Goal: Communication & Community: Answer question/provide support

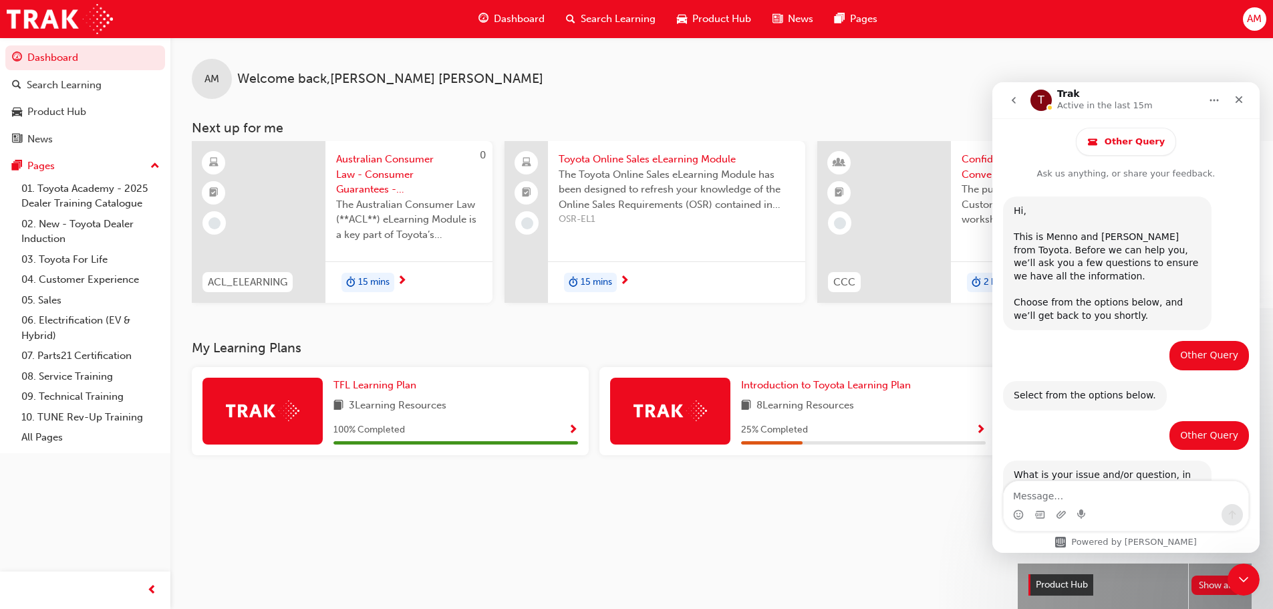
scroll to position [637, 0]
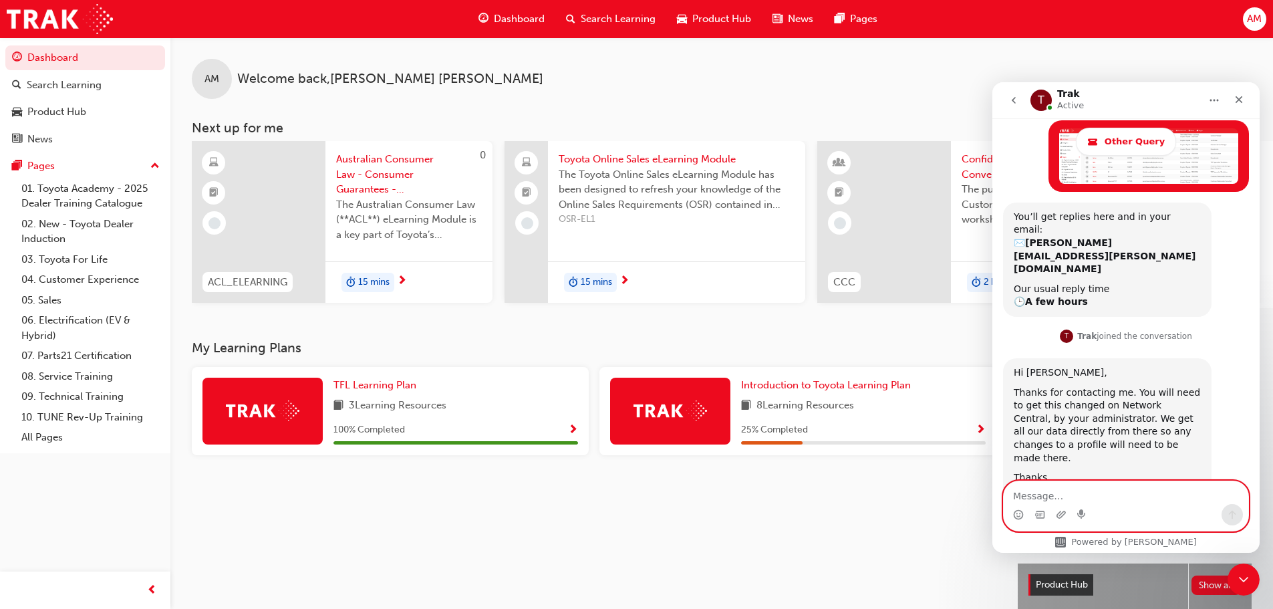
click at [1109, 497] on textarea "Message…" at bounding box center [1125, 492] width 245 height 23
click at [1234, 358] on div "Hi [PERSON_NAME], Thanks for contacting me. You will need to get this changed o…" at bounding box center [1126, 440] width 246 height 164
click at [1194, 386] on div "Thanks for contacting me. You will need to get this changed on Network Central,…" at bounding box center [1106, 425] width 187 height 79
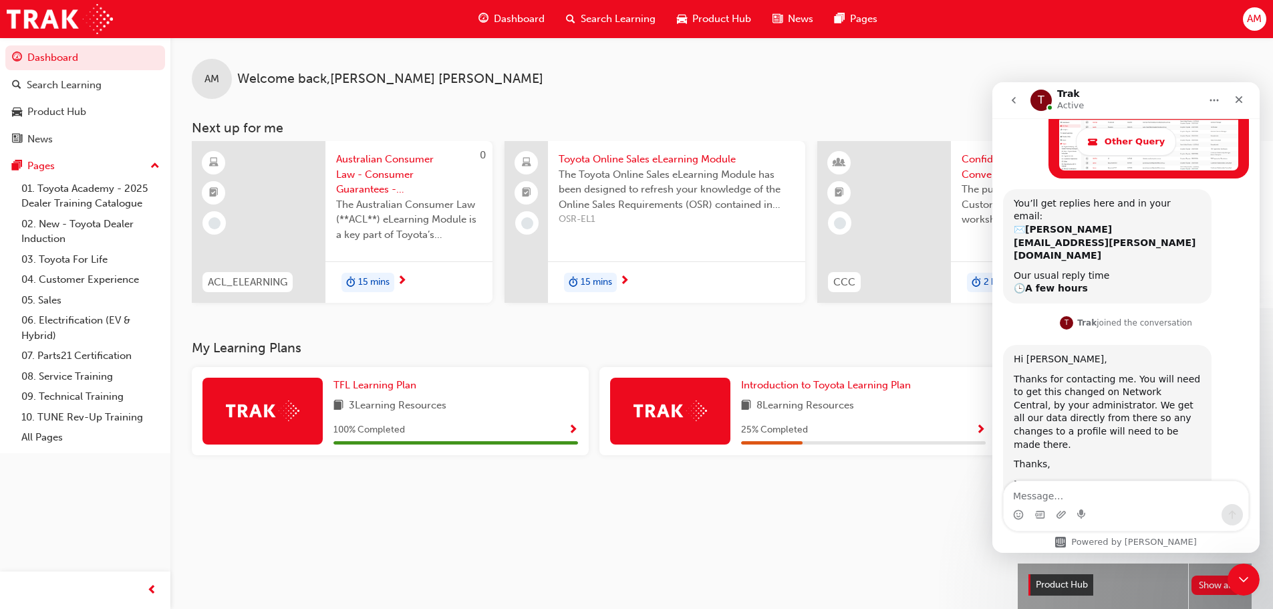
click at [1158, 373] on div "Thanks for contacting me. You will need to get this changed on Network Central,…" at bounding box center [1106, 412] width 187 height 79
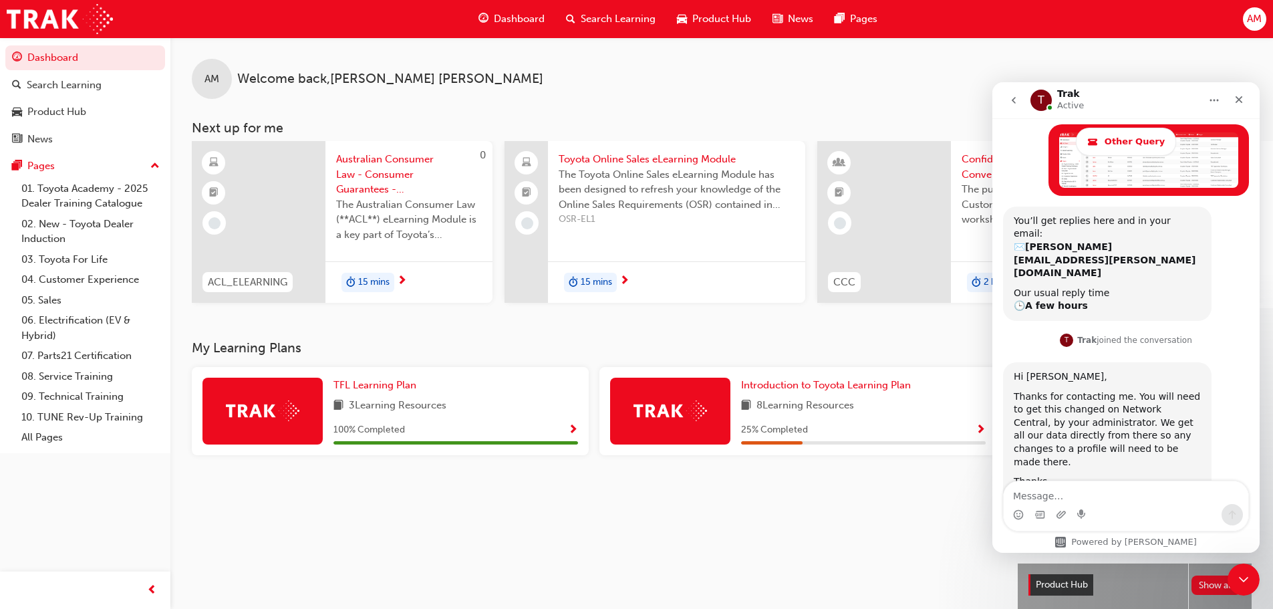
scroll to position [637, 0]
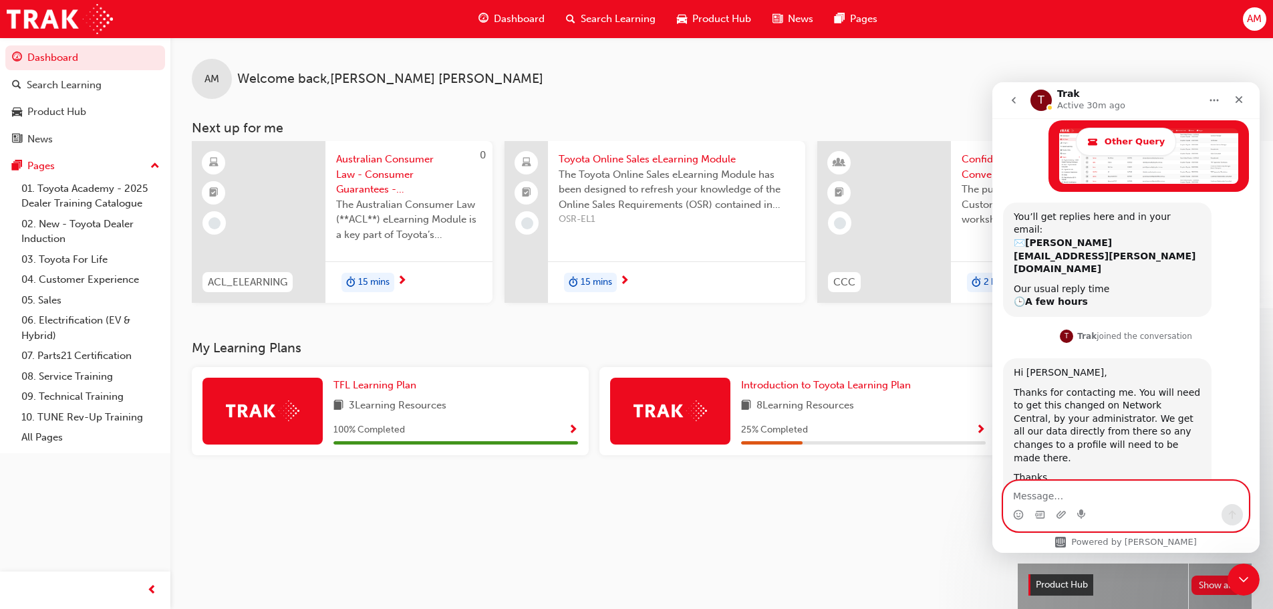
click at [1109, 498] on textarea "Message…" at bounding box center [1125, 492] width 245 height 23
type textarea "Hi [PERSON_NAME],"
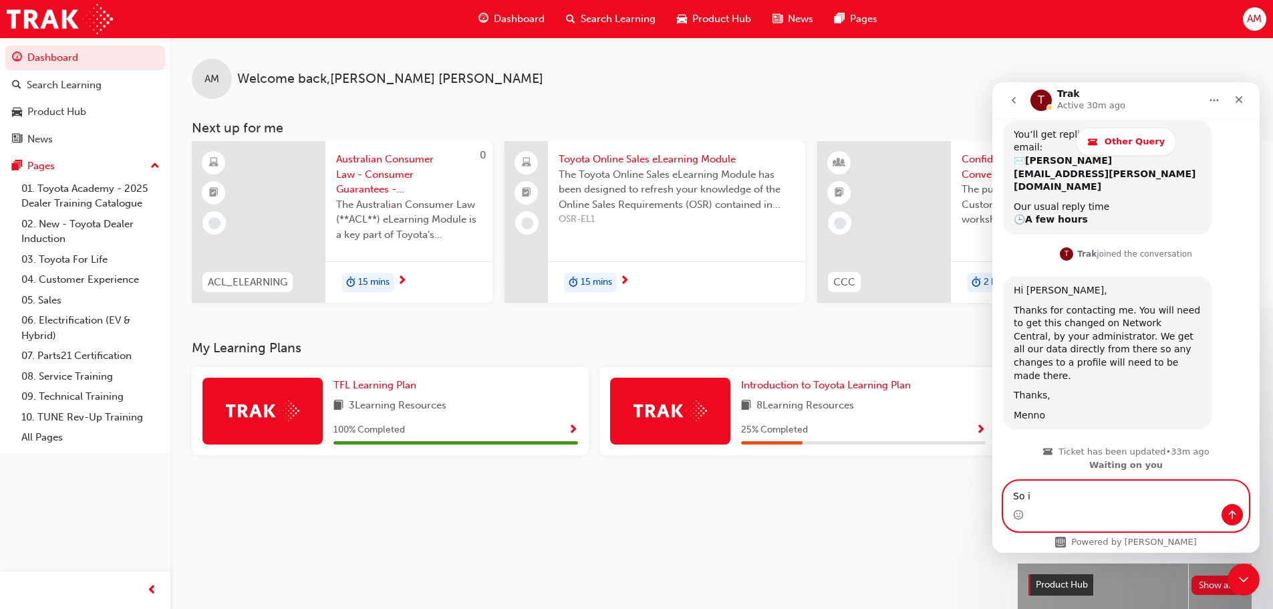
scroll to position [723, 0]
click at [1118, 500] on textarea "So if I was to" at bounding box center [1125, 492] width 245 height 23
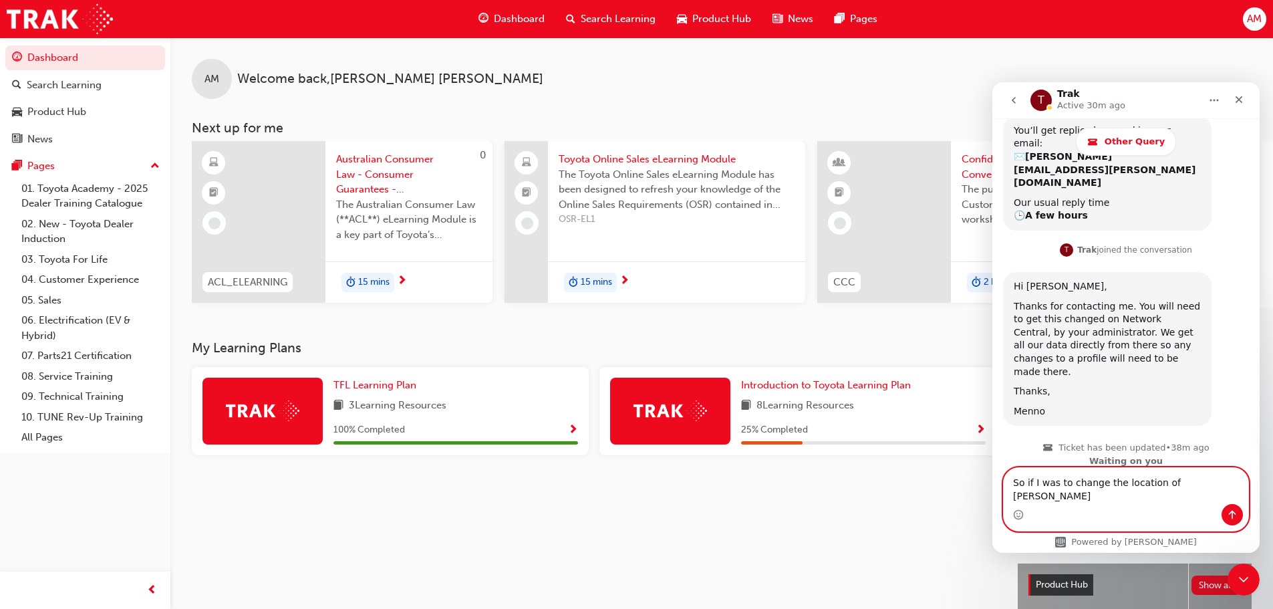
click at [1189, 495] on textarea "So if I was to change the location of [PERSON_NAME]" at bounding box center [1125, 486] width 245 height 36
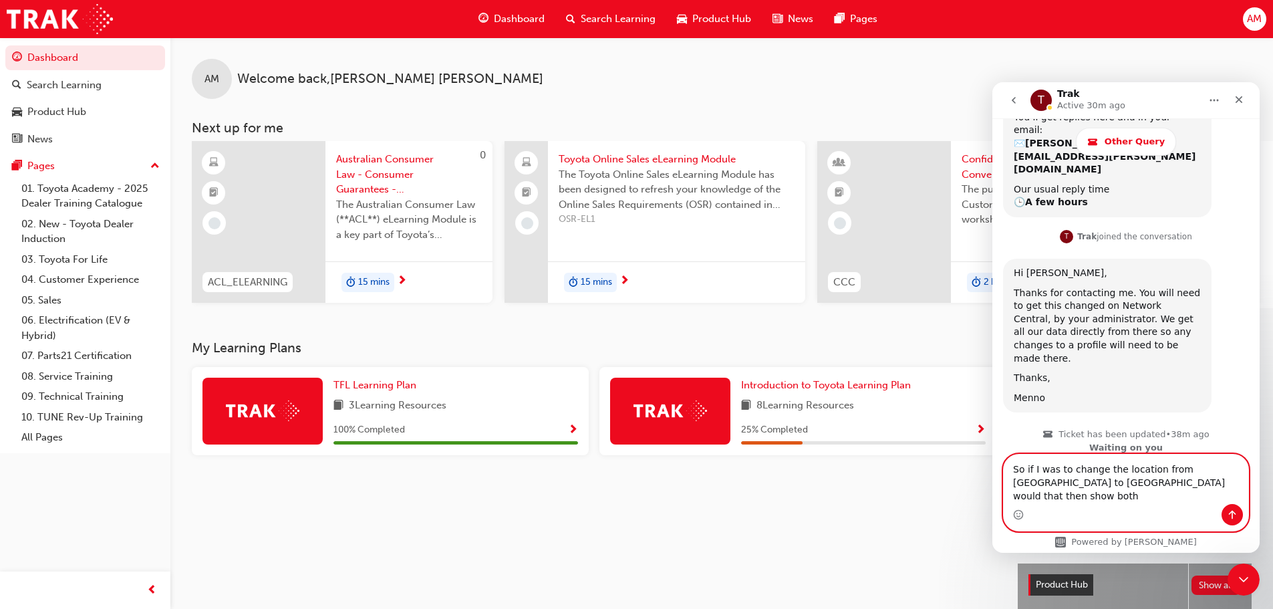
click at [1183, 492] on textarea "So if I was to change the location from [GEOGRAPHIC_DATA] to [GEOGRAPHIC_DATA] …" at bounding box center [1125, 478] width 245 height 49
click at [1174, 498] on textarea "So if I was to change the location from [GEOGRAPHIC_DATA] to [GEOGRAPHIC_DATA] …" at bounding box center [1125, 478] width 245 height 49
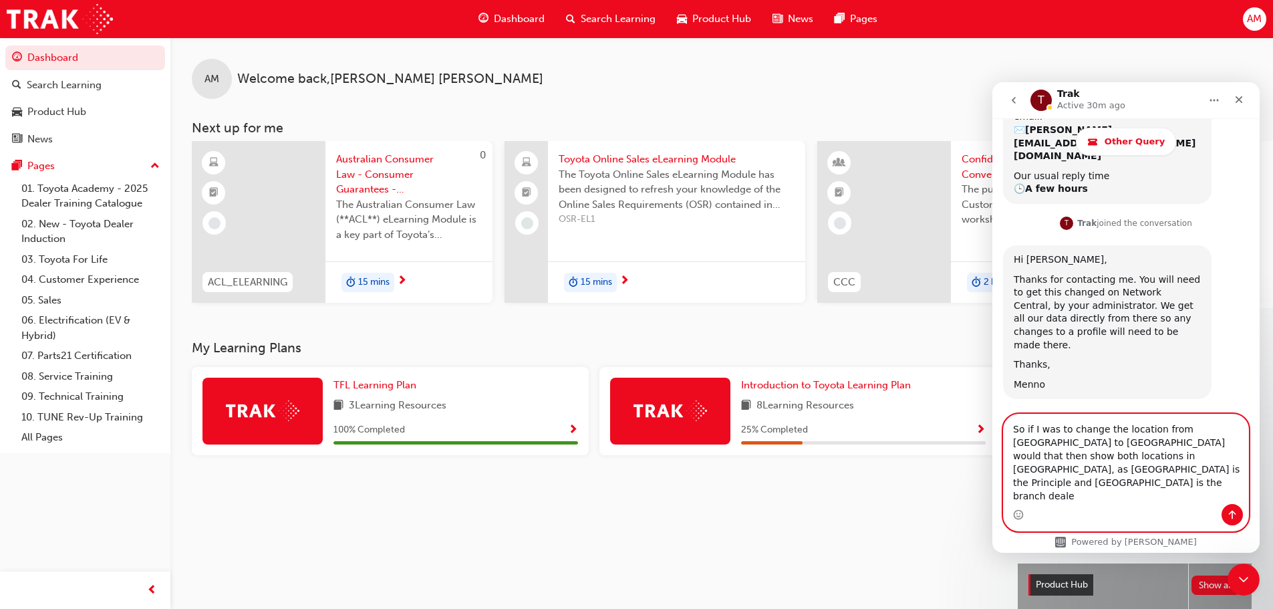
type textarea "So if I was to change the location from [GEOGRAPHIC_DATA] to [GEOGRAPHIC_DATA] …"
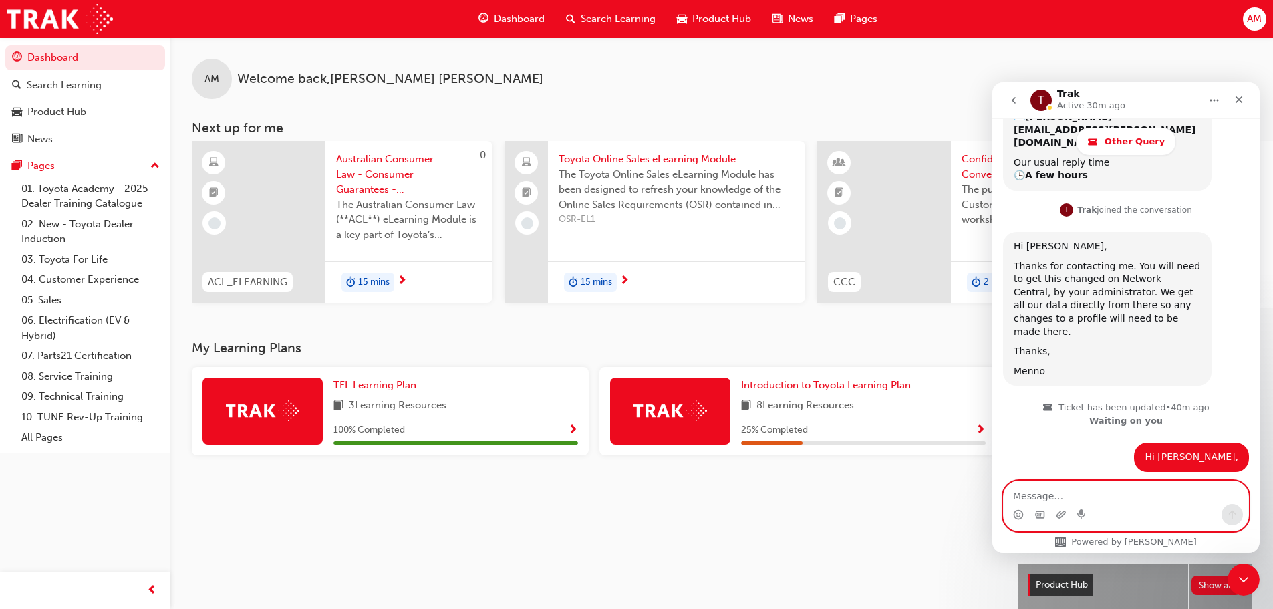
scroll to position [802, 0]
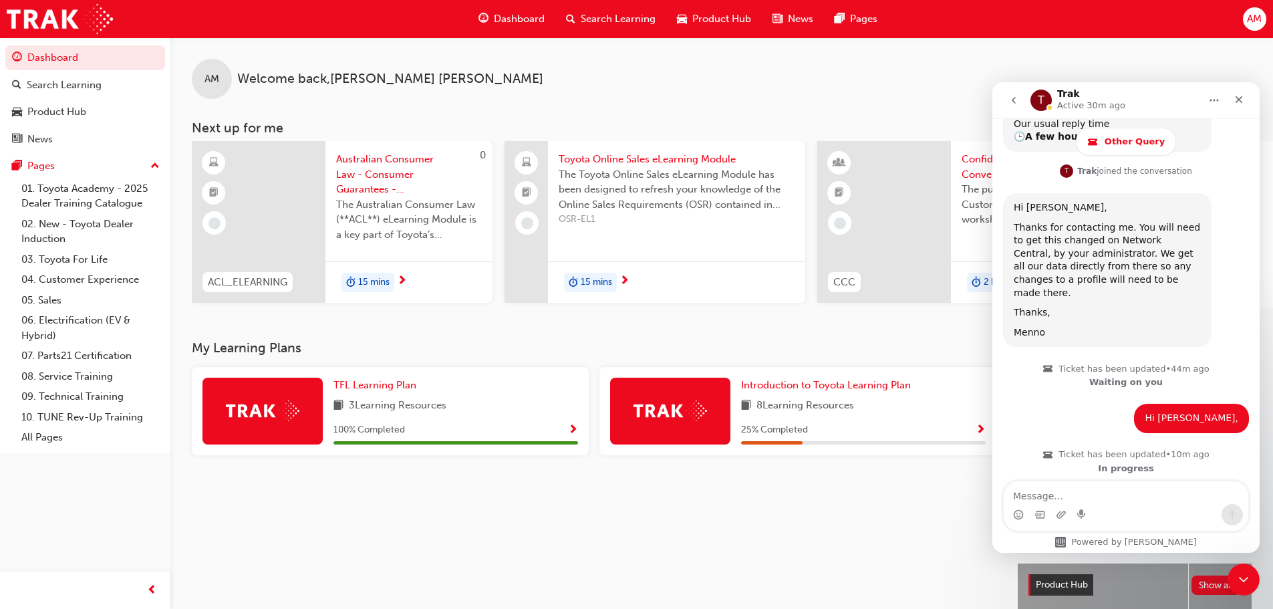
click at [1038, 404] on div "Hi [PERSON_NAME] • 10m ago" at bounding box center [1126, 424] width 246 height 40
click at [837, 509] on div "My Learning Plans TFL Learning Plan 3 Learning Resources 100 % Completed Introd…" at bounding box center [605, 547] width 826 height 414
click at [1021, 494] on textarea "Message…" at bounding box center [1125, 492] width 245 height 23
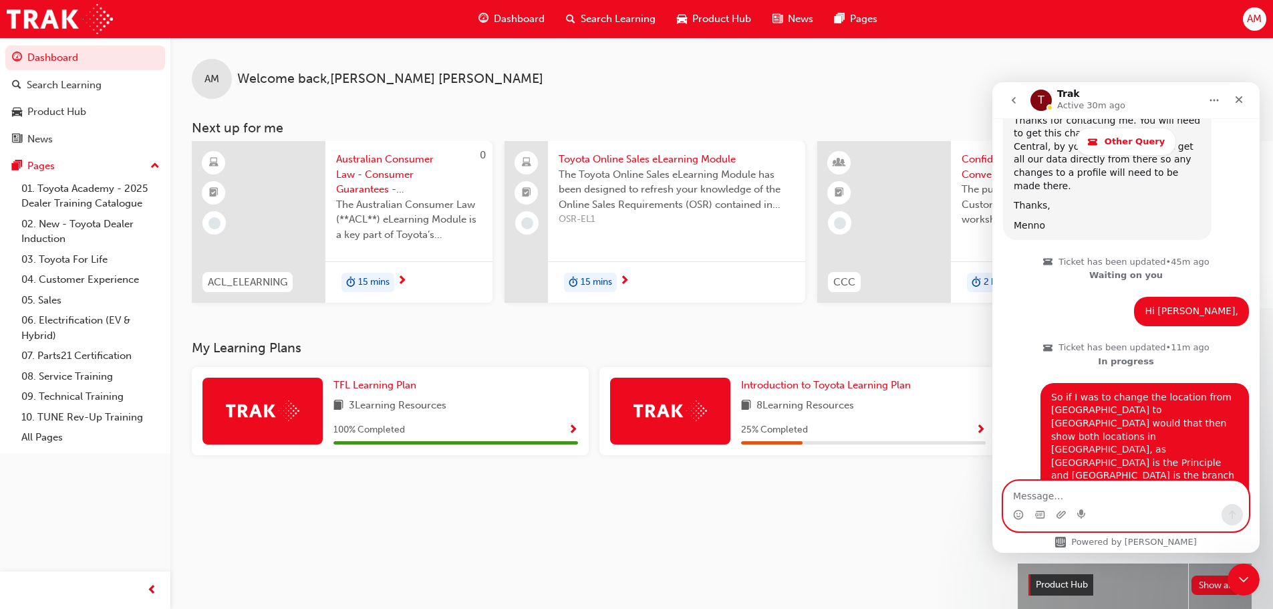
scroll to position [955, 0]
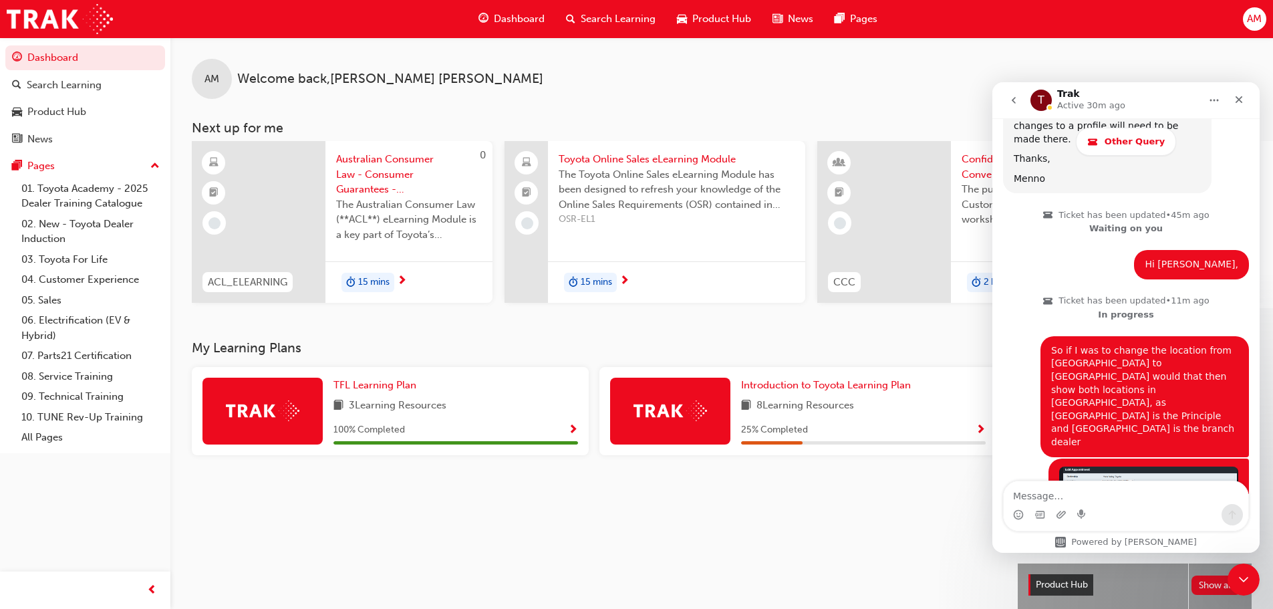
click at [818, 333] on div "AM Welcome back , [PERSON_NAME] Next up for me 0 ACL_ELEARNING Australian Consu…" at bounding box center [721, 188] width 1102 height 303
click at [753, 496] on div "My Learning Plans TFL Learning Plan 3 Learning Resources 100 % Completed Introd…" at bounding box center [605, 547] width 826 height 414
click at [750, 498] on div "My Learning Plans TFL Learning Plan 3 Learning Resources 100 % Completed Introd…" at bounding box center [605, 547] width 826 height 414
click at [774, 508] on div "My Learning Plans TFL Learning Plan 3 Learning Resources 100 % Completed Introd…" at bounding box center [605, 547] width 826 height 414
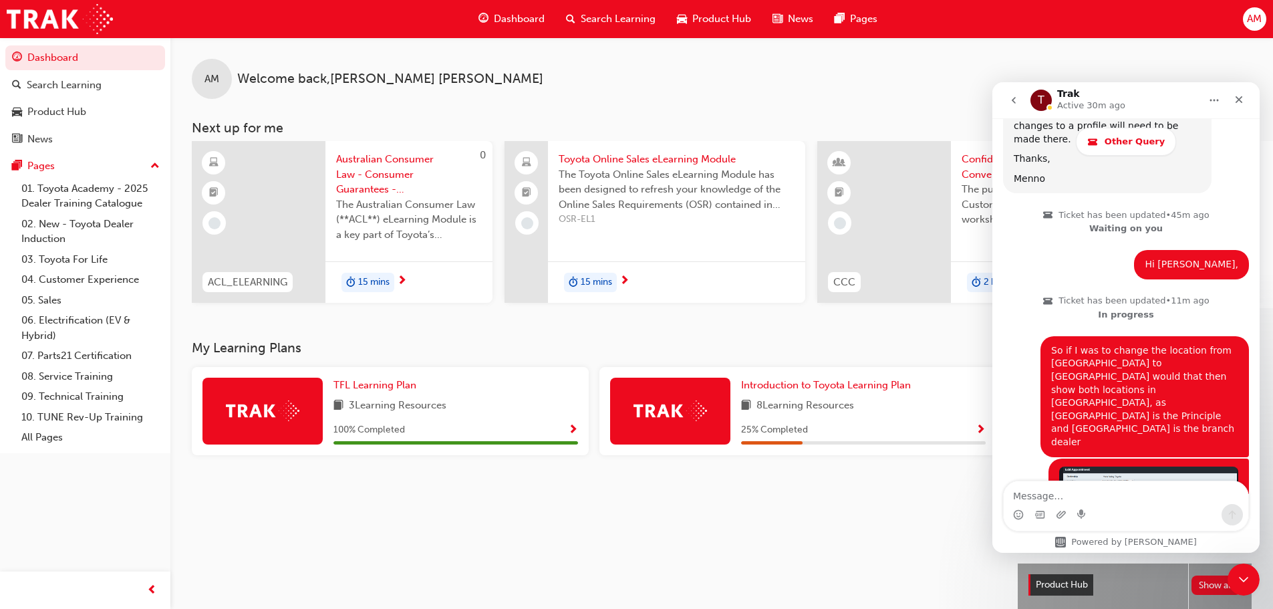
click at [727, 514] on div "My Learning Plans TFL Learning Plan 3 Learning Resources 100 % Completed Introd…" at bounding box center [605, 547] width 826 height 414
click at [838, 57] on div "AM Welcome back , [PERSON_NAME]" at bounding box center [721, 67] width 1102 height 61
click at [1005, 458] on div "[PERSON_NAME] • 1m ago" at bounding box center [1126, 542] width 246 height 168
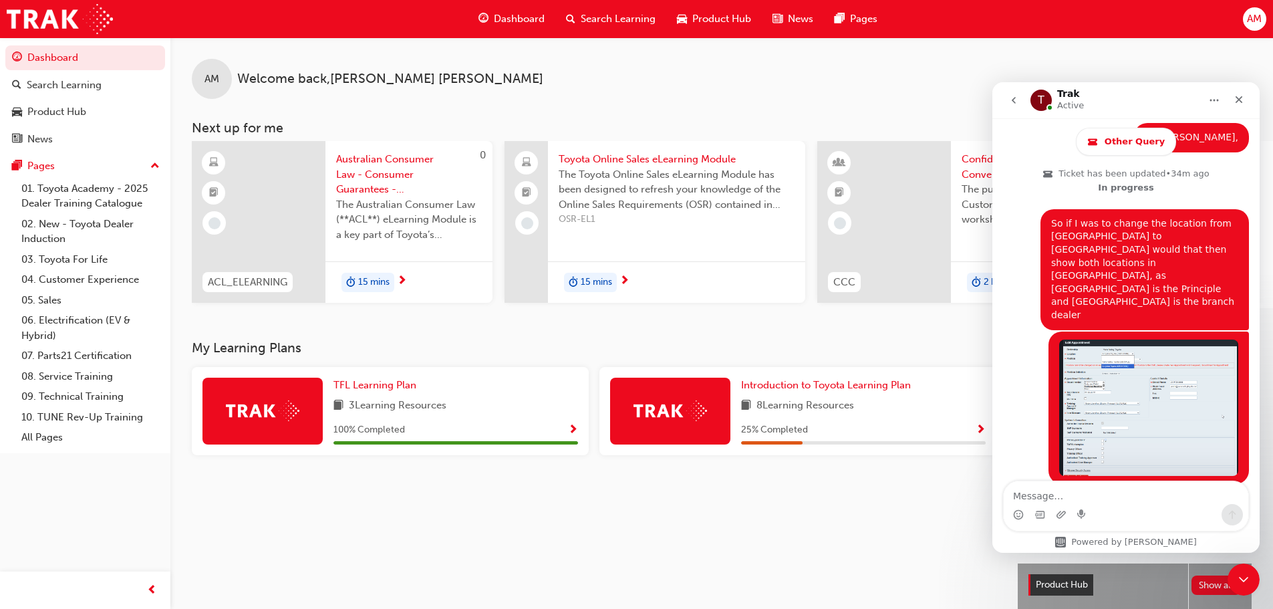
scroll to position [1107, 0]
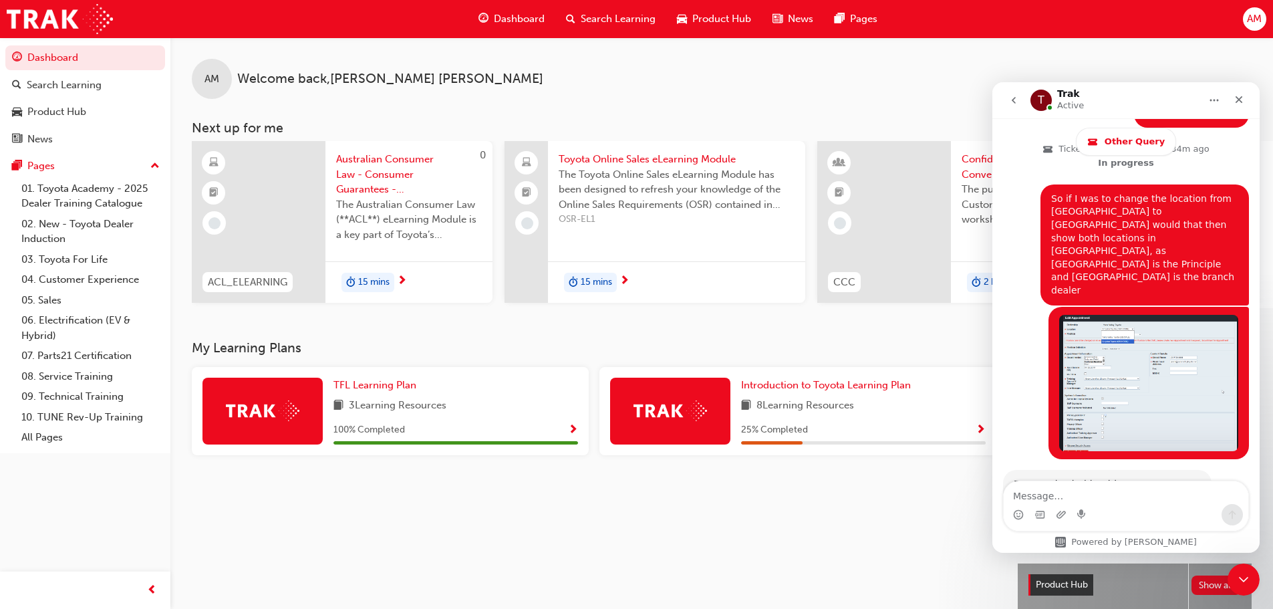
click at [1019, 589] on p "Ticket has been updated • 4m ago Waiting on you" at bounding box center [1126, 606] width 246 height 35
click at [808, 502] on div "My Learning Plans TFL Learning Plan 3 Learning Resources 100 % Completed Introd…" at bounding box center [605, 547] width 826 height 414
